Goal: Information Seeking & Learning: Learn about a topic

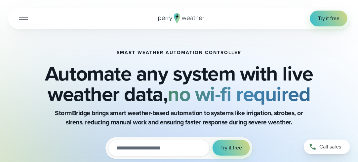
click at [23, 19] on button "Open Menu" at bounding box center [24, 19] width 16 height 16
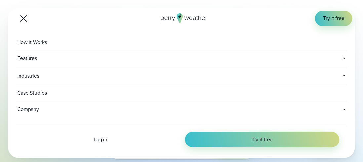
click at [24, 20] on button "Open Menu" at bounding box center [24, 19] width 16 height 16
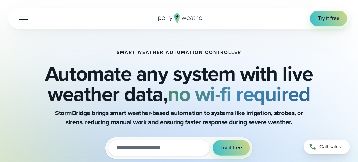
click at [23, 19] on div at bounding box center [23, 18] width 9 height 1
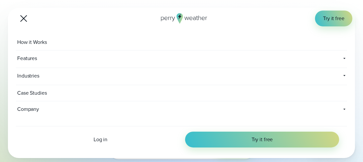
click at [31, 59] on span "Features" at bounding box center [72, 59] width 112 height 16
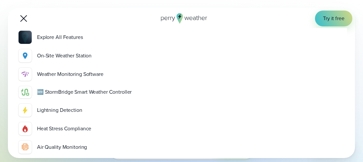
scroll to position [66, 0]
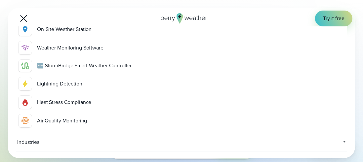
click at [87, 65] on div "🆕 StormBridge Smart Weather Controller" at bounding box center [190, 66] width 307 height 8
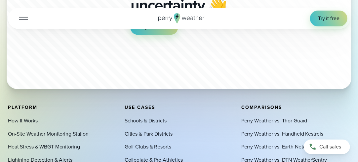
scroll to position [1785, 0]
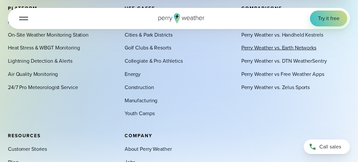
click at [272, 50] on link "Perry Weather vs. Earth Networks" at bounding box center [278, 48] width 75 height 8
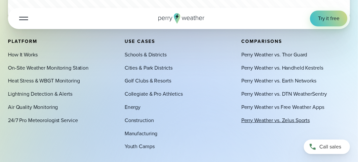
scroll to position [1752, 0]
click at [54, 70] on link "On-Site Weather Monitoring Station" at bounding box center [48, 68] width 81 height 8
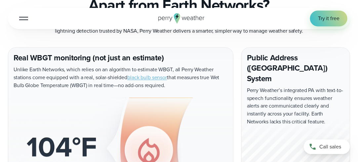
scroll to position [66, 0]
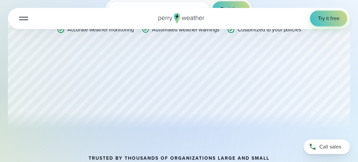
scroll to position [231, 0]
